Goal: Task Accomplishment & Management: Manage account settings

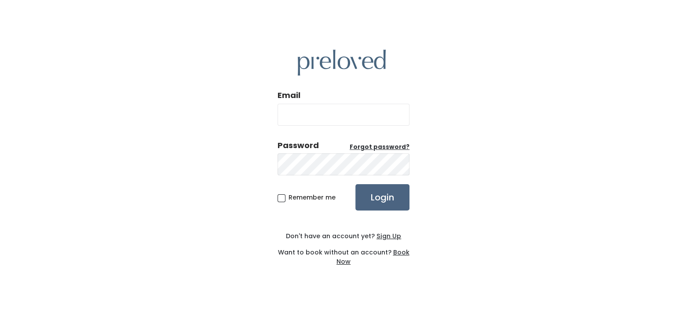
type input "jana@americasbarter.com"
click at [388, 197] on input "Login" at bounding box center [383, 197] width 54 height 26
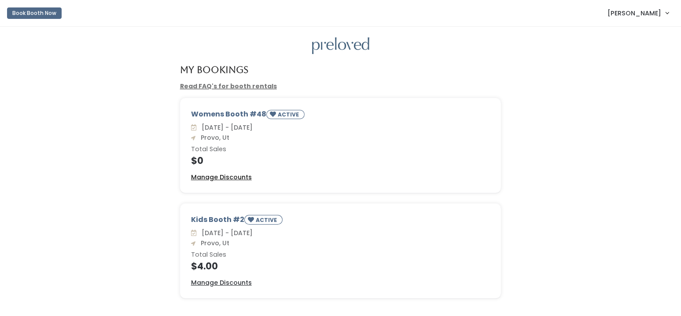
click at [220, 180] on u "Manage Discounts" at bounding box center [221, 177] width 61 height 9
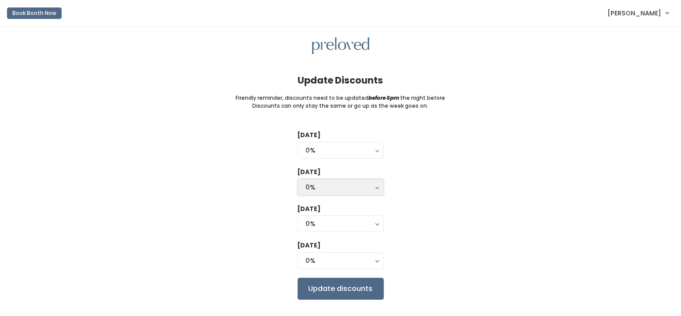
click at [331, 184] on div "0%" at bounding box center [341, 188] width 70 height 10
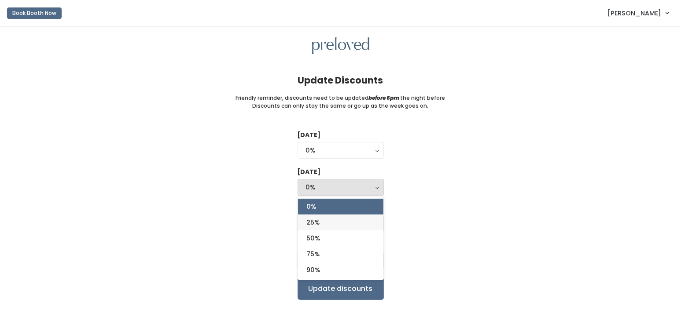
click at [321, 222] on link "25%" at bounding box center [340, 223] width 85 height 16
select select "25%"
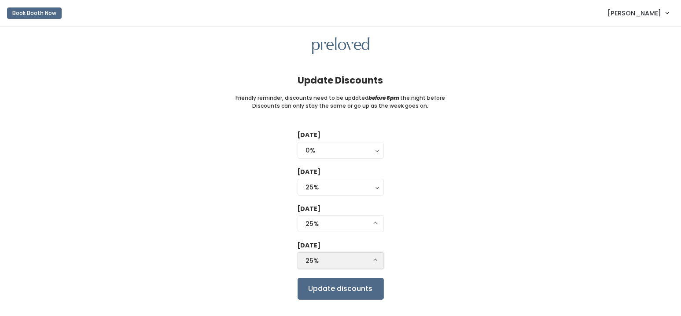
click at [327, 256] on div "25%" at bounding box center [341, 261] width 70 height 10
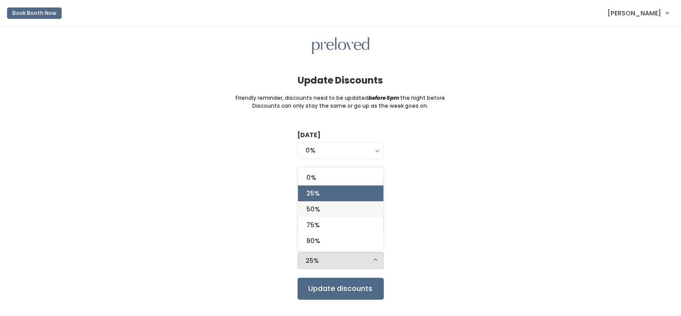
click at [316, 209] on span "50%" at bounding box center [314, 210] width 14 height 10
select select "50%"
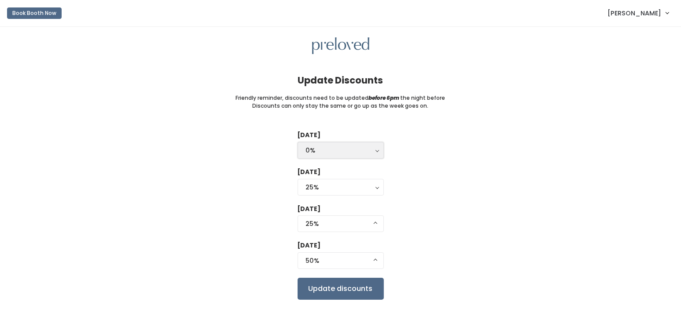
click at [341, 152] on div "0%" at bounding box center [341, 151] width 70 height 10
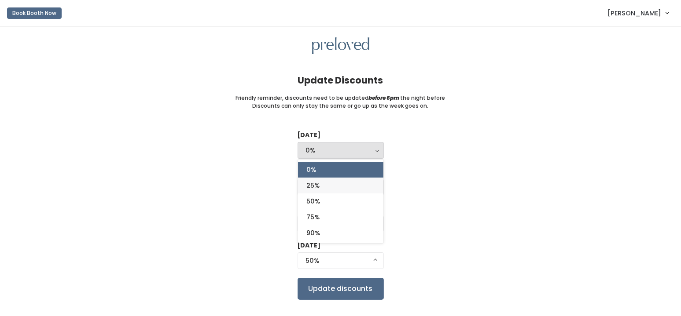
click at [321, 185] on link "25%" at bounding box center [340, 186] width 85 height 16
select select "25%"
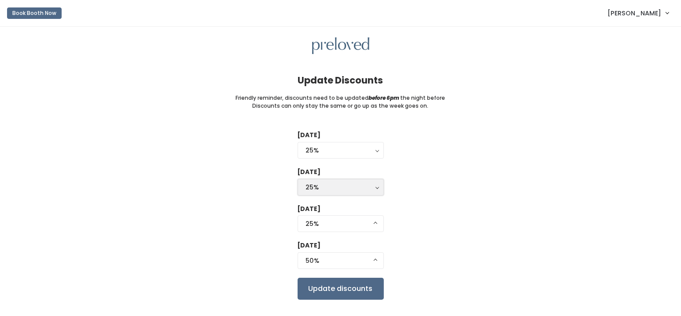
click at [349, 187] on div "25%" at bounding box center [341, 188] width 70 height 10
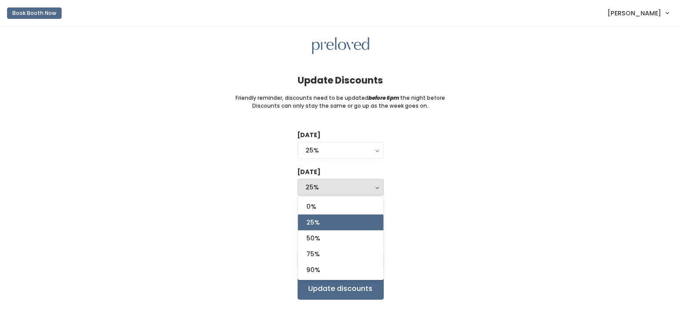
click at [334, 224] on link "25%" at bounding box center [340, 223] width 85 height 16
select select "25%"
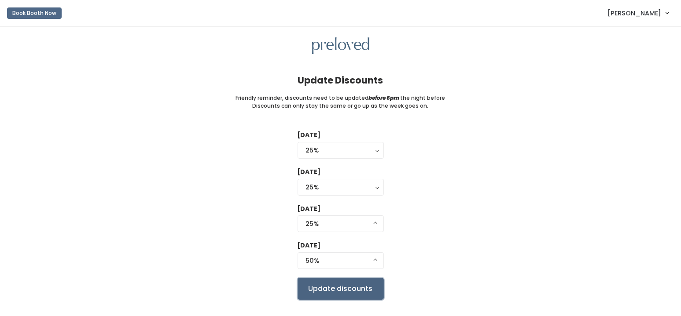
click at [338, 287] on input "Update discounts" at bounding box center [341, 289] width 86 height 22
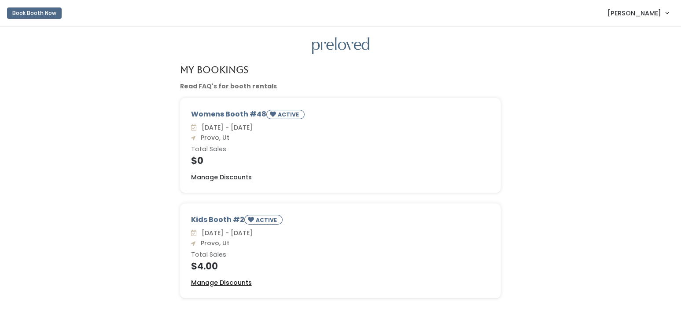
click at [206, 281] on u "Manage Discounts" at bounding box center [221, 283] width 61 height 9
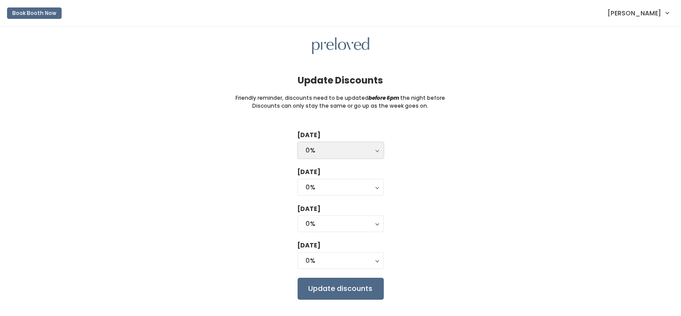
click at [330, 151] on div "0%" at bounding box center [341, 151] width 70 height 10
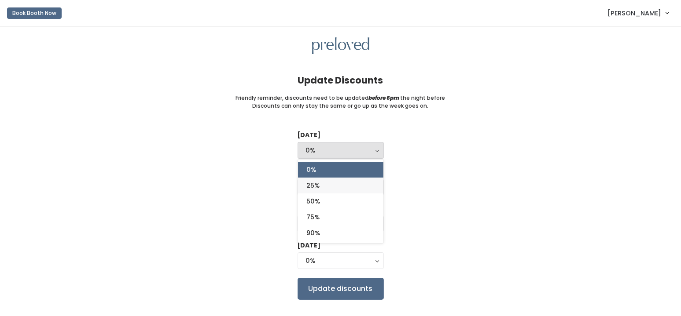
click at [326, 185] on link "25%" at bounding box center [340, 186] width 85 height 16
select select "25%"
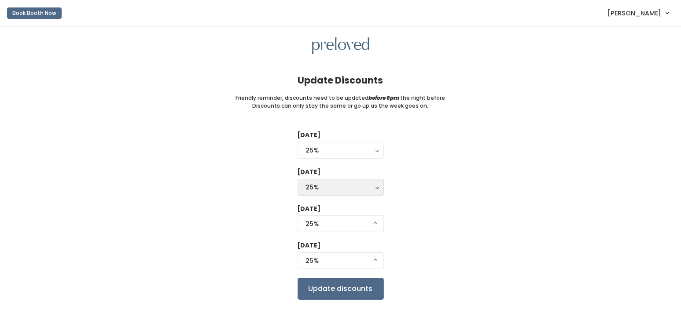
click at [326, 183] on div "25%" at bounding box center [341, 188] width 70 height 10
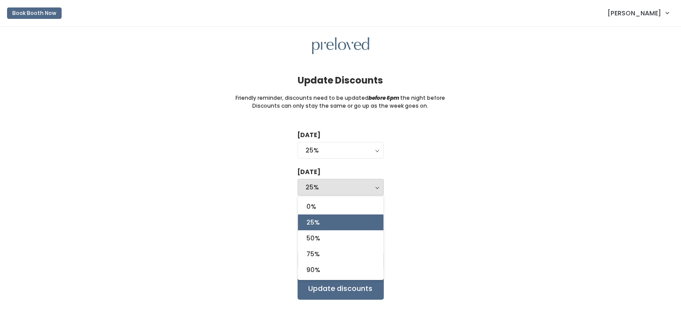
click at [330, 222] on link "25%" at bounding box center [340, 223] width 85 height 16
select select "25%"
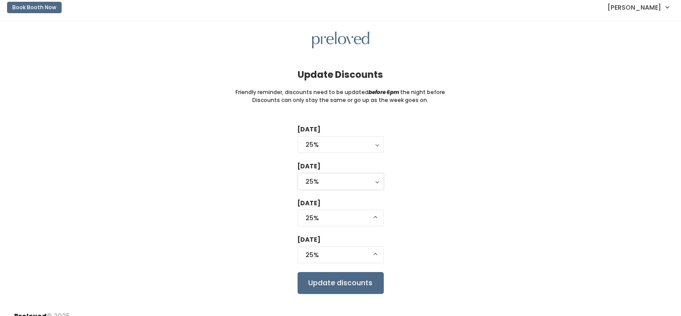
scroll to position [16, 0]
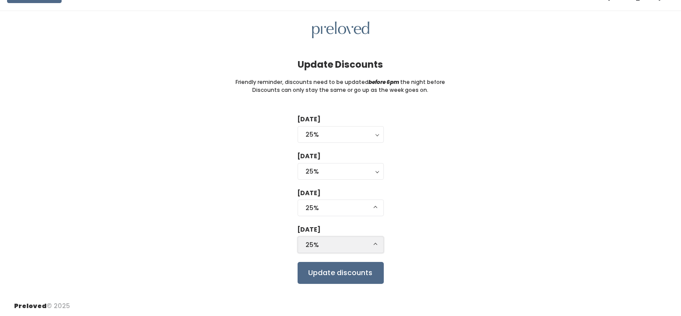
click at [336, 241] on div "25%" at bounding box center [341, 245] width 70 height 10
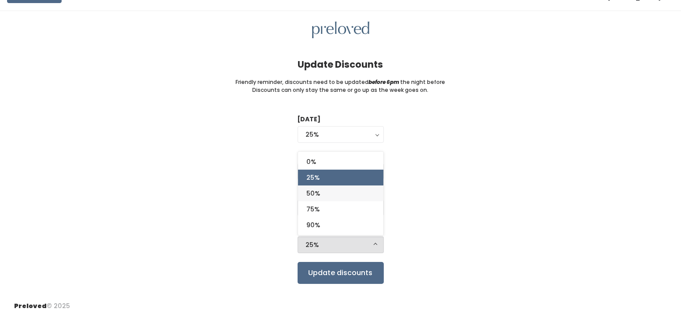
click at [320, 193] on span "50%" at bounding box center [314, 194] width 14 height 10
select select "50%"
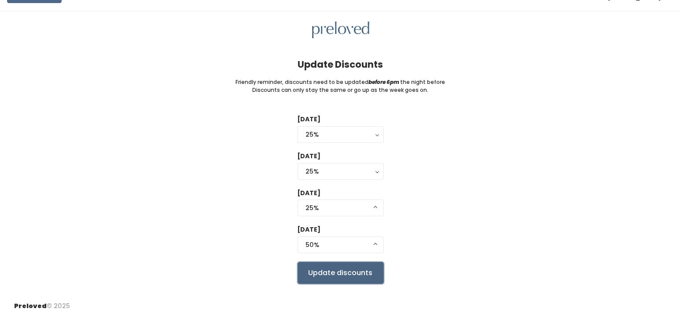
drag, startPoint x: 340, startPoint y: 271, endPoint x: 342, endPoint y: 267, distance: 4.5
click at [340, 271] on input "Update discounts" at bounding box center [341, 273] width 86 height 22
